Goal: Transaction & Acquisition: Purchase product/service

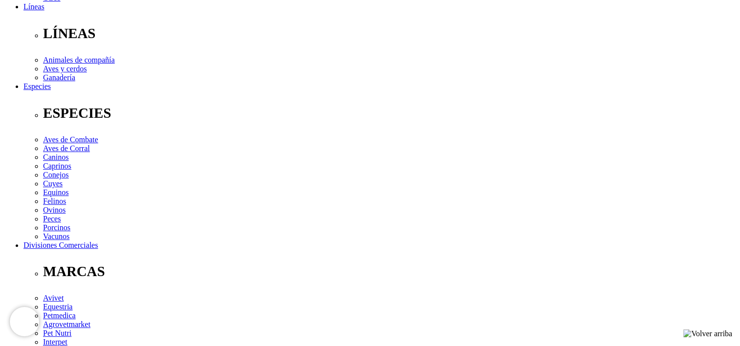
scroll to position [322, 0]
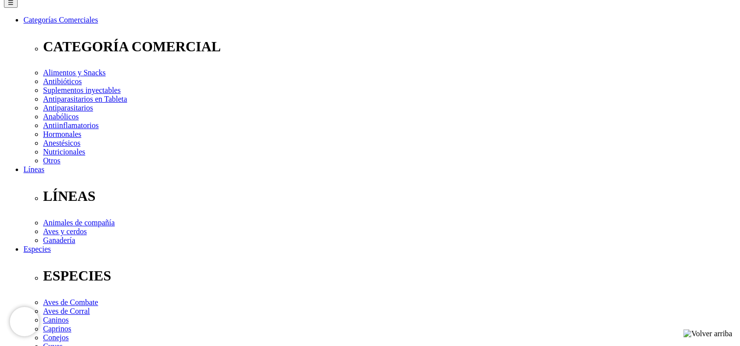
scroll to position [135, 0]
click at [274, 106] on div at bounding box center [137, 2] width 274 height 274
